Goal: Task Accomplishment & Management: Manage account settings

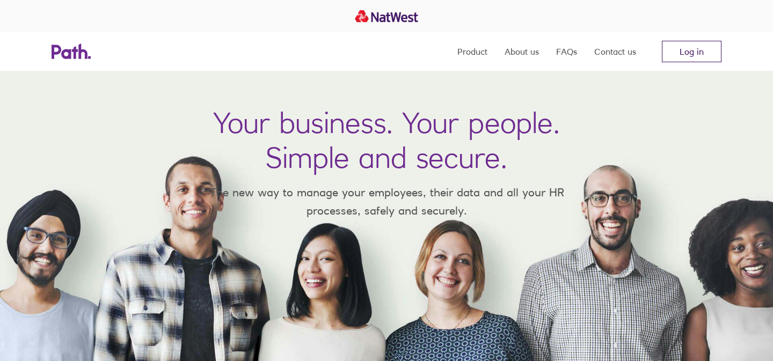
click at [696, 46] on link "Log in" at bounding box center [692, 51] width 60 height 21
click at [682, 53] on link "Log in" at bounding box center [692, 51] width 60 height 21
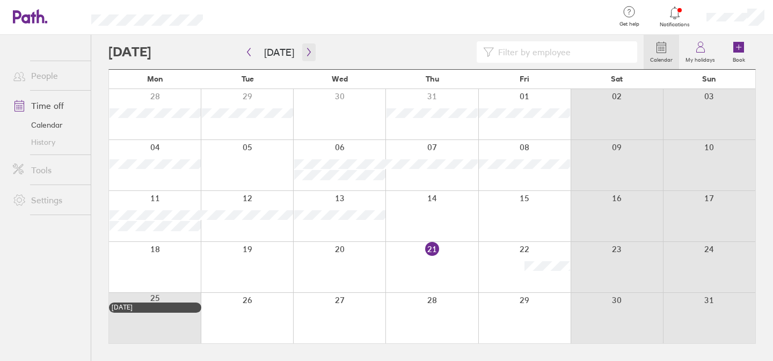
click at [308, 51] on icon "button" at bounding box center [309, 52] width 8 height 9
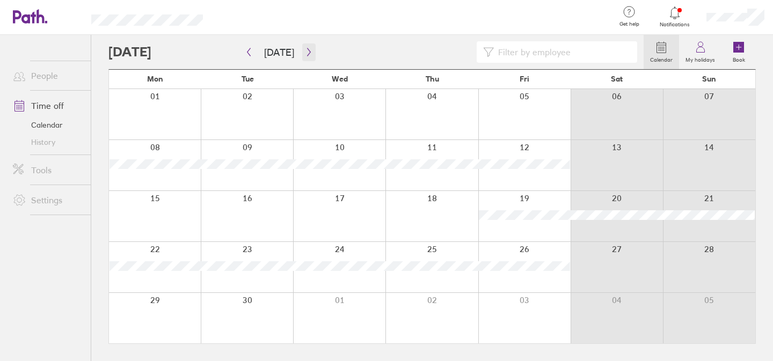
click at [307, 51] on icon "button" at bounding box center [308, 52] width 3 height 8
